Goal: Understand process/instructions: Learn about a topic

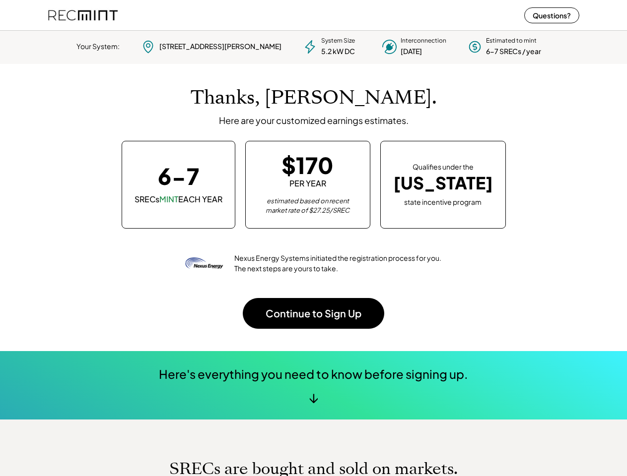
scroll to position [139, 277]
click at [313, 238] on div "Thanks, [PERSON_NAME]. Here are your customized earnings estimates. 6-7 SRECs M…" at bounding box center [313, 207] width 531 height 287
click at [313, 252] on div "Nexus Energy Systems initiated the registration process for you. The next steps…" at bounding box center [314, 264] width 258 height 40
click at [321, 45] on div "System Size 5.2 kW DC" at bounding box center [338, 47] width 34 height 20
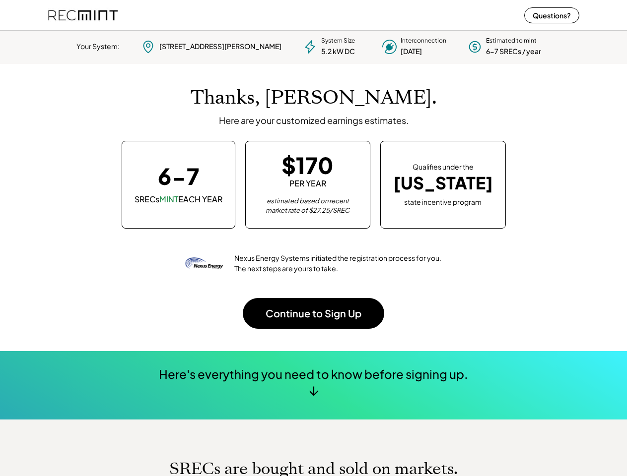
click at [321, 47] on div "5.2 kW DC" at bounding box center [338, 52] width 34 height 10
click at [120, 47] on div "Your System:" at bounding box center [97, 47] width 43 height 10
click at [210, 47] on div "[STREET_ADDRESS][PERSON_NAME]" at bounding box center [220, 47] width 122 height 10
click at [218, 46] on div "[STREET_ADDRESS][PERSON_NAME]" at bounding box center [220, 47] width 122 height 10
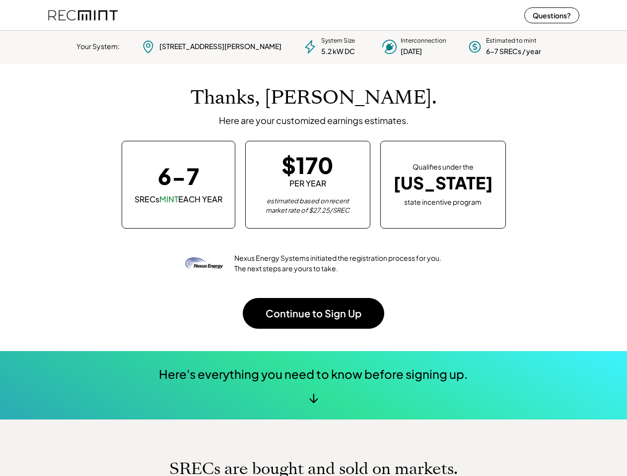
click at [321, 47] on div "5.2 kW DC" at bounding box center [338, 52] width 34 height 10
